Goal: Feedback & Contribution: Submit feedback/report problem

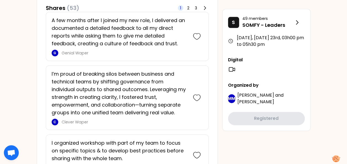
scroll to position [348, 0]
click at [196, 95] on icon at bounding box center [197, 98] width 8 height 8
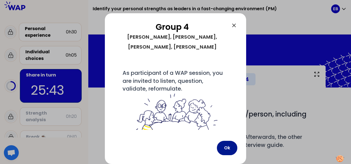
click at [225, 144] on button "Ok" at bounding box center [227, 148] width 20 height 14
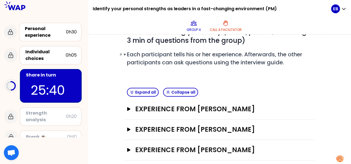
scroll to position [83, 0]
click at [184, 109] on h3 "Experience from [PERSON_NAME]" at bounding box center [214, 108] width 159 height 9
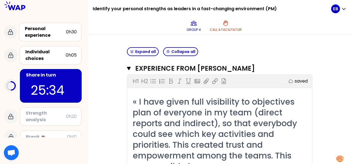
scroll to position [123, 0]
click at [212, 70] on h3 "Experience from [PERSON_NAME]" at bounding box center [214, 68] width 158 height 9
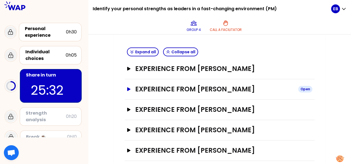
click at [194, 89] on h3 "Experience from [PERSON_NAME]" at bounding box center [214, 89] width 159 height 9
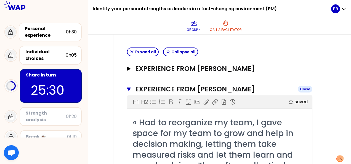
click at [194, 89] on h3 "Experience from [PERSON_NAME]" at bounding box center [214, 89] width 158 height 9
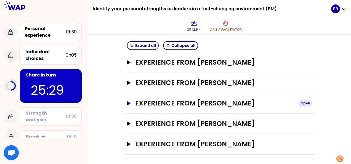
scroll to position [129, 0]
click at [193, 105] on h3 "Experience from [PERSON_NAME]" at bounding box center [214, 103] width 159 height 9
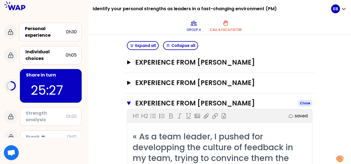
click at [193, 105] on h3 "Experience from [PERSON_NAME]" at bounding box center [214, 103] width 158 height 9
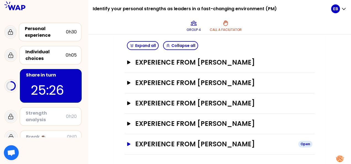
click at [189, 142] on h3 "Experience from [PERSON_NAME]" at bounding box center [214, 144] width 159 height 9
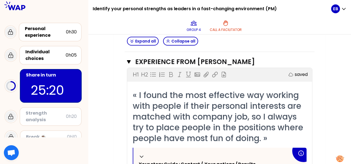
scroll to position [211, 0]
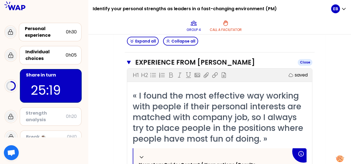
click at [156, 61] on h3 "Experience from [PERSON_NAME]" at bounding box center [214, 62] width 158 height 9
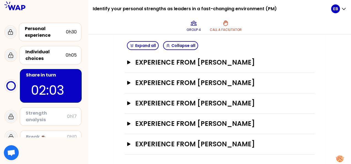
scroll to position [61, 0]
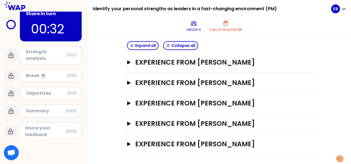
click at [300, 21] on div "Group 4 Call a facilitator" at bounding box center [214, 26] width 234 height 17
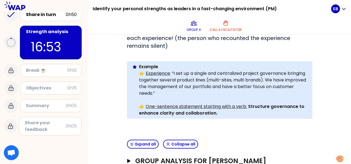
scroll to position [51, 0]
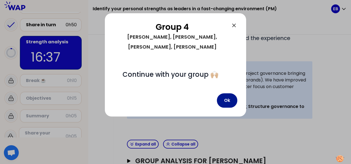
click at [228, 101] on button "Ok" at bounding box center [227, 100] width 20 height 14
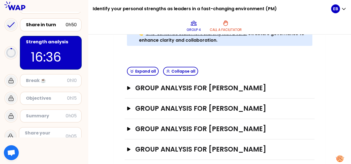
scroll to position [202, 0]
click at [236, 107] on h3 "Group analysis for [PERSON_NAME]" at bounding box center [214, 108] width 159 height 9
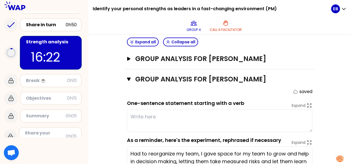
scroll to position [231, 0]
click at [254, 52] on div "Group analysis for [PERSON_NAME] Open" at bounding box center [220, 59] width 190 height 20
click at [255, 57] on h3 "Group analysis for [PERSON_NAME]" at bounding box center [214, 58] width 159 height 9
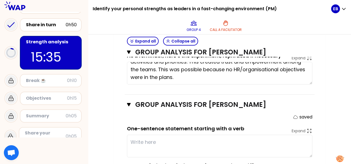
scroll to position [296, 0]
click at [128, 103] on icon "button" at bounding box center [129, 104] width 4 height 3
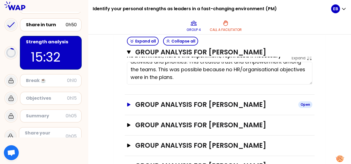
click at [128, 103] on icon "button" at bounding box center [128, 105] width 3 height 4
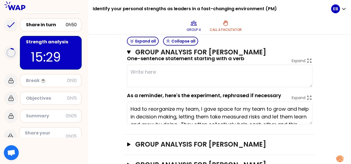
scroll to position [15, 0]
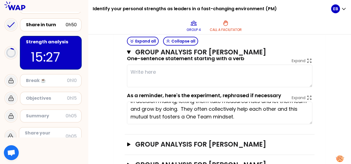
drag, startPoint x: 130, startPoint y: 107, endPoint x: 290, endPoint y: 115, distance: 159.9
click at [290, 115] on textarea "Had to reorganize my team, I gave space for my team to grow and help in decisio…" at bounding box center [220, 113] width 186 height 23
type textarea "b"
type textarea "T"
type textarea "Give rational, build trust with transparence & empowerment."
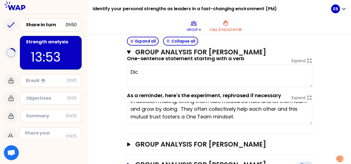
type textarea "Di"
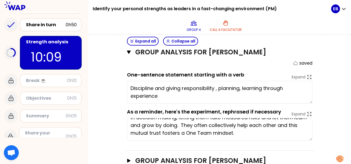
scroll to position [349, 0]
click at [250, 92] on textarea "Discipline and giving responsibility , planning, learning through experience" at bounding box center [220, 92] width 186 height 23
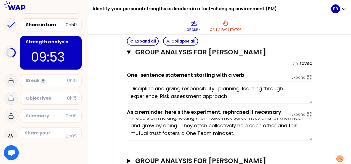
type textarea "Discipline and giving responsibility , planning, learning through experience, R…"
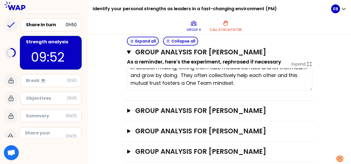
scroll to position [406, 0]
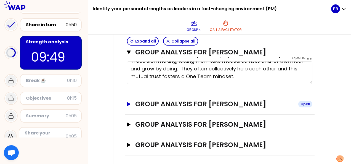
click at [127, 102] on icon "button" at bounding box center [129, 104] width 4 height 4
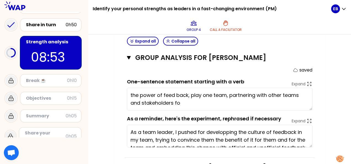
scroll to position [495, 0]
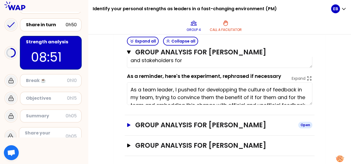
click at [218, 123] on h3 "Group analysis for [PERSON_NAME]" at bounding box center [214, 125] width 159 height 9
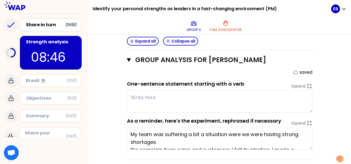
scroll to position [31, 0]
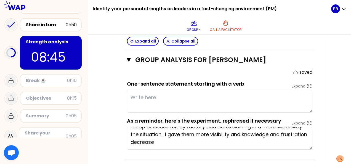
drag, startPoint x: 130, startPoint y: 130, endPoint x: 223, endPoint y: 157, distance: 96.6
type textarea "the power of feed back, play one team, partnering with other teams and stakehol…"
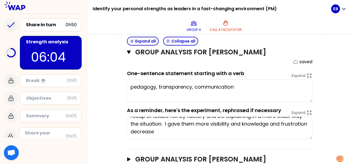
scroll to position [571, 0]
click at [247, 81] on textarea "pedagogy, transparency, communication" at bounding box center [220, 91] width 186 height 23
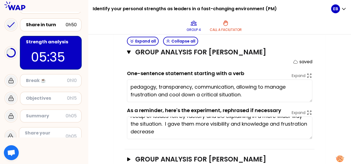
type textarea "pedagogy, transparency, communication, allowing to manage frustration and cool …"
click at [130, 52] on icon "button" at bounding box center [129, 52] width 4 height 4
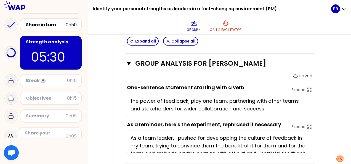
scroll to position [446, 0]
click at [128, 63] on icon "button" at bounding box center [129, 64] width 4 height 4
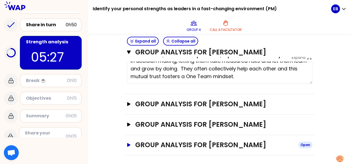
click at [128, 143] on icon "button" at bounding box center [128, 145] width 3 height 4
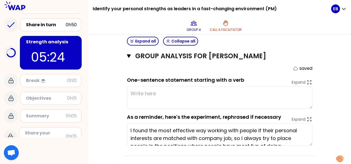
scroll to position [8, 0]
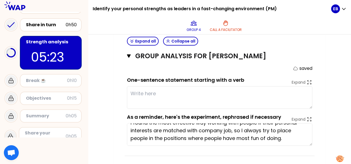
drag, startPoint x: 131, startPoint y: 125, endPoint x: 303, endPoint y: 143, distance: 172.9
click at [303, 143] on textarea "I found the most effective way working with people if their personal interests …" at bounding box center [220, 134] width 186 height 23
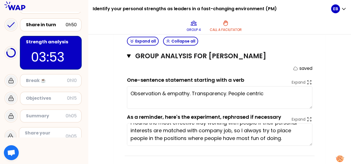
type textarea "Observation & empathy. Transparency. People centric !"
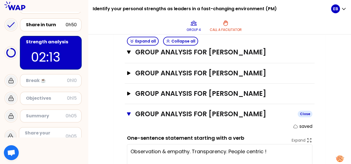
click at [128, 112] on icon "button" at bounding box center [129, 113] width 4 height 3
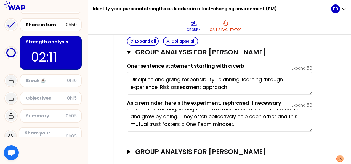
scroll to position [358, 0]
click at [129, 51] on icon "button" at bounding box center [129, 52] width 4 height 3
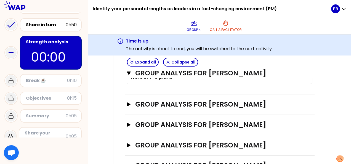
scroll to position [338, 0]
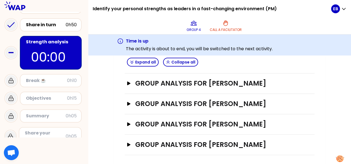
click at [46, 82] on div "Break ☕️" at bounding box center [46, 80] width 41 height 7
click at [8, 79] on icon at bounding box center [11, 80] width 7 height 7
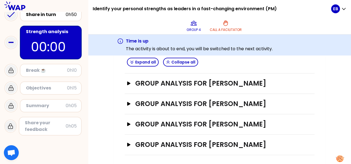
scroll to position [61, 0]
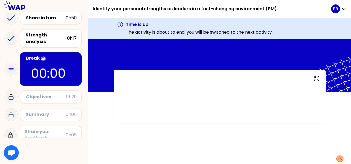
scroll to position [61, 0]
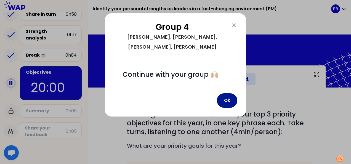
click at [225, 102] on button "Ok" at bounding box center [227, 100] width 20 height 14
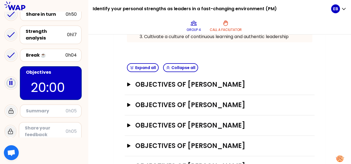
scroll to position [173, 0]
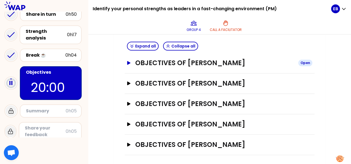
click at [223, 66] on h3 "Objectives of [PERSON_NAME]" at bounding box center [214, 63] width 159 height 9
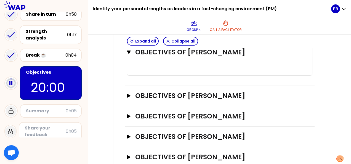
scroll to position [298, 0]
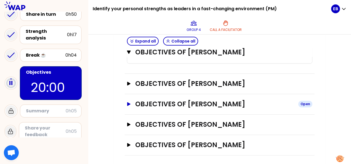
click at [216, 101] on h3 "Objectives of [PERSON_NAME]" at bounding box center [214, 104] width 159 height 9
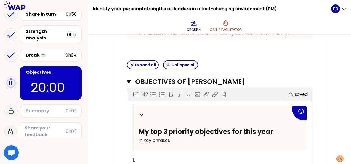
scroll to position [152, 0]
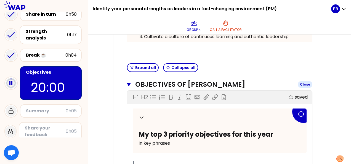
click at [129, 83] on icon "button" at bounding box center [129, 84] width 4 height 3
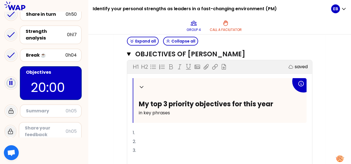
scroll to position [229, 0]
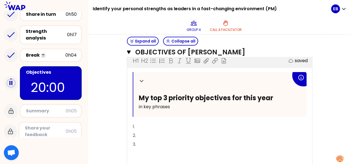
click at [180, 123] on p "1." at bounding box center [220, 126] width 174 height 9
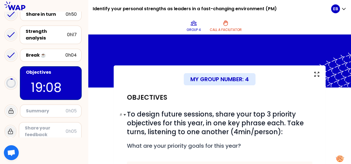
scroll to position [0, 0]
click at [270, 110] on span "To design future sessions, share your top 3 priority objectives for this year, …" at bounding box center [216, 123] width 179 height 27
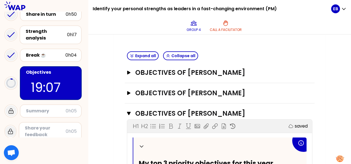
scroll to position [231, 0]
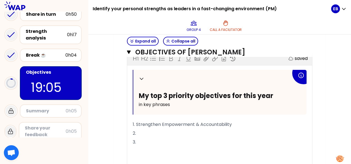
click at [234, 123] on p "1. Strengthen Empowerment & Accountability" at bounding box center [220, 124] width 174 height 9
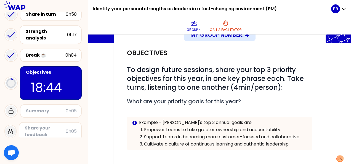
scroll to position [48, 0]
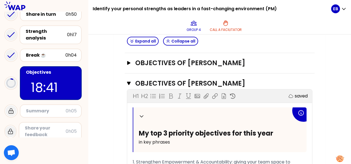
scroll to position [198, 0]
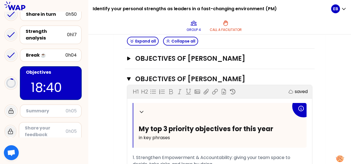
click at [269, 129] on span "My top 3 priority objectives for this year" at bounding box center [206, 128] width 134 height 9
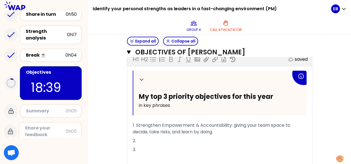
scroll to position [233, 0]
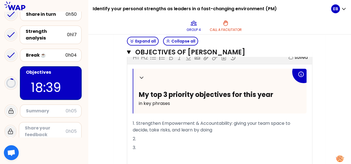
click at [244, 134] on p "1. Strengthen Empowerment & Accountability: giving your team space to decide, t…" at bounding box center [220, 126] width 174 height 15
click at [242, 127] on p "1. Strengthen Empowerment & Accountability: giving your team space to decide, t…" at bounding box center [220, 126] width 174 height 15
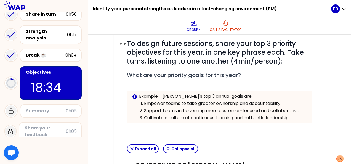
scroll to position [0, 0]
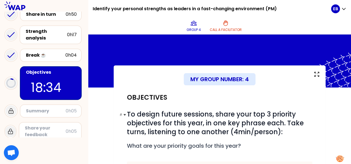
click at [203, 124] on span "To design future sessions, share your top 3 priority objectives for this year, …" at bounding box center [216, 123] width 179 height 27
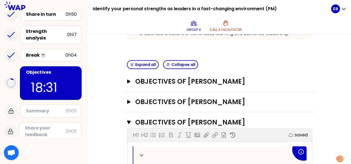
scroll to position [155, 0]
click at [114, 102] on div "My group number: 4 Objectives # To design future sessions, share your top 3 pri…" at bounding box center [219, 113] width 263 height 406
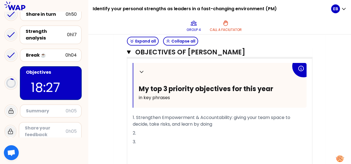
scroll to position [239, 0]
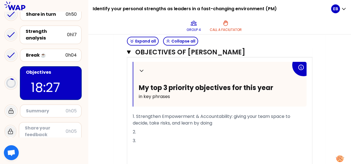
click at [177, 128] on p "1. Strengthen Empowerment & Accountability: giving your team space to decide, t…" at bounding box center [220, 119] width 174 height 15
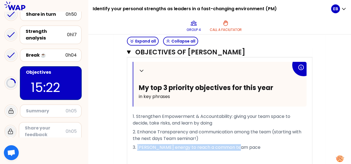
copy span "[PERSON_NAME] energy to reach a common team pace"
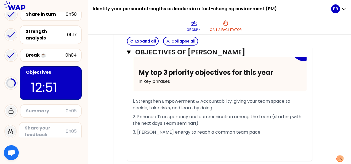
scroll to position [254, 0]
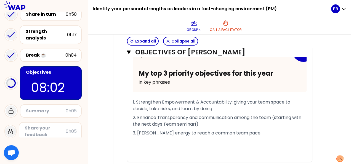
click at [320, 82] on div "My group number: 4 Objectives # To design future sessions, share your top 3 pri…" at bounding box center [220, 18] width 212 height 413
click at [112, 92] on div "My group number: 4 Objectives # To design future sessions, share your top 3 pri…" at bounding box center [219, 18] width 263 height 413
click at [326, 91] on div "My group number: 4 Objectives # To design future sessions, share your top 3 pri…" at bounding box center [219, 18] width 263 height 413
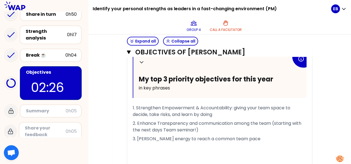
scroll to position [247, 0]
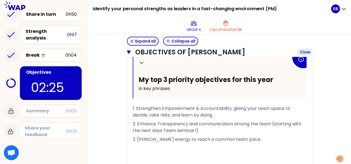
click at [130, 51] on icon "button" at bounding box center [129, 52] width 4 height 3
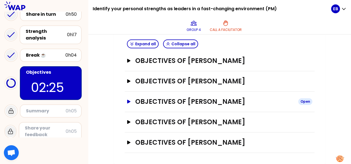
scroll to position [173, 0]
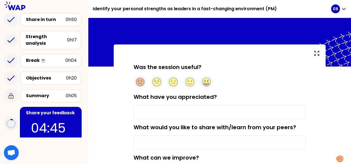
scroll to position [5, 0]
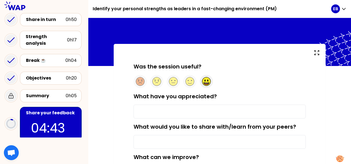
click at [207, 80] on circle at bounding box center [206, 81] width 9 height 9
click at [183, 112] on input "What have you appreciated?" at bounding box center [220, 112] width 172 height 14
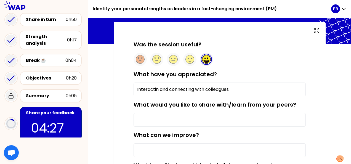
scroll to position [27, 0]
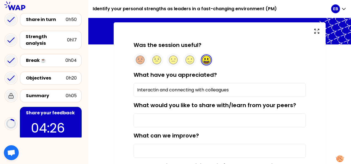
type input "Interactin and connecting with colleagues"
click at [238, 117] on input "What would you like to share with/learn from your peers?" at bounding box center [220, 121] width 172 height 14
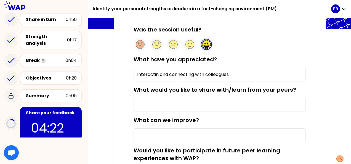
scroll to position [42, 0]
click at [194, 133] on input "What can we improve?" at bounding box center [220, 135] width 172 height 14
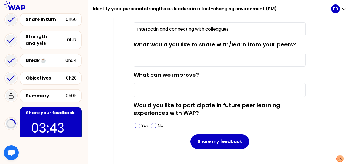
scroll to position [44, 0]
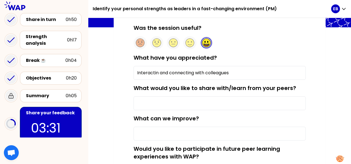
click at [202, 99] on input "What would you like to share with/learn from your peers?" at bounding box center [220, 103] width 172 height 14
click at [175, 101] on input "One implementable a" at bounding box center [220, 103] width 172 height 14
click at [206, 102] on input "One implémentable a" at bounding box center [220, 103] width 172 height 14
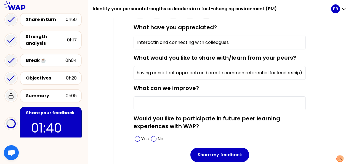
scroll to position [77, 0]
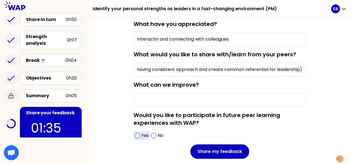
type input "Despite the huge interest of sharing all the ideas, I would appreciate the whol…"
click at [139, 136] on span at bounding box center [138, 136] width 6 height 6
click at [156, 133] on div "No" at bounding box center [157, 135] width 15 height 9
click at [154, 133] on span at bounding box center [153, 135] width 5 height 5
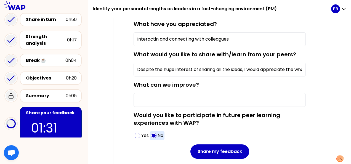
click at [155, 137] on span at bounding box center [153, 135] width 5 height 5
click at [140, 134] on span at bounding box center [138, 136] width 6 height 6
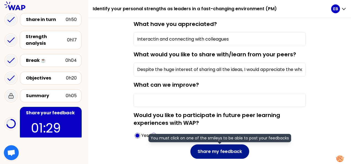
click at [202, 146] on button "Share my feedback" at bounding box center [220, 151] width 59 height 14
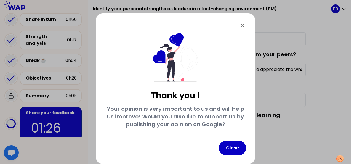
scroll to position [24, 0]
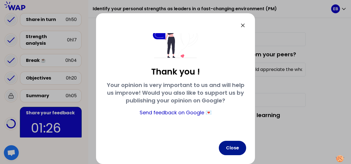
click at [234, 147] on button "Close" at bounding box center [232, 148] width 27 height 14
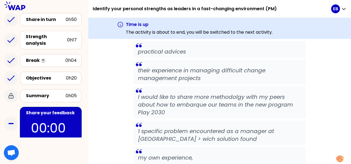
scroll to position [1067, 0]
